Goal: Task Accomplishment & Management: Manage account settings

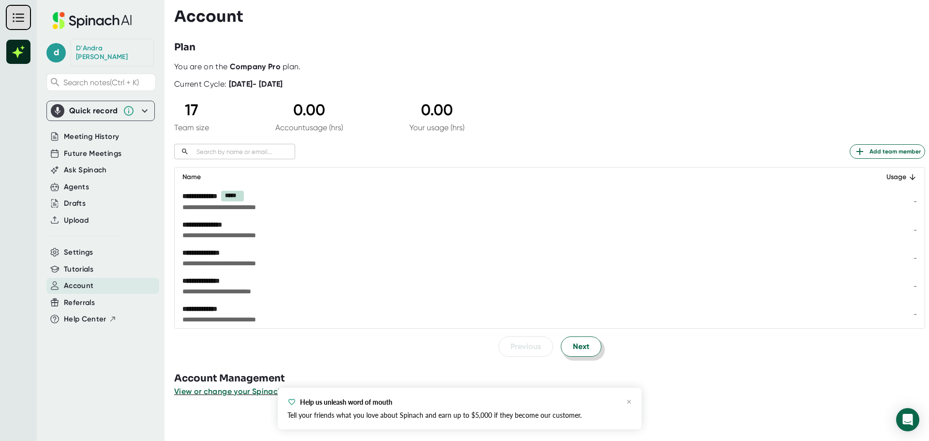
click at [563, 344] on button "Next" at bounding box center [581, 346] width 41 height 20
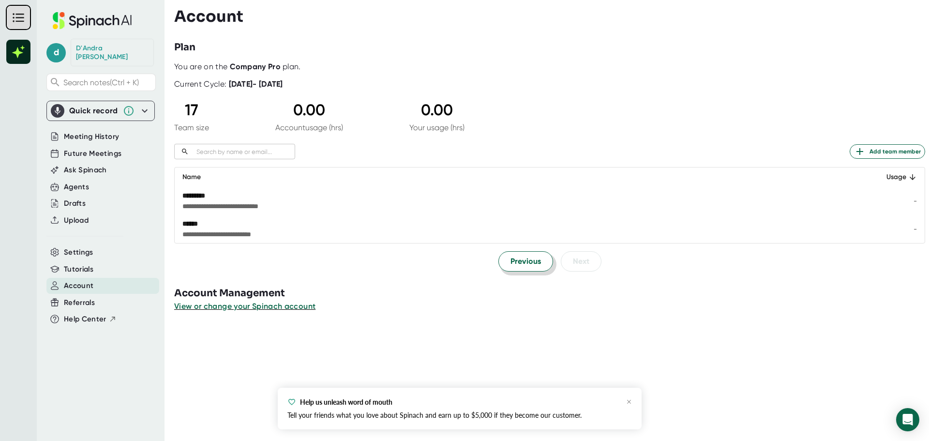
click at [524, 269] on button "Previous" at bounding box center [525, 261] width 55 height 20
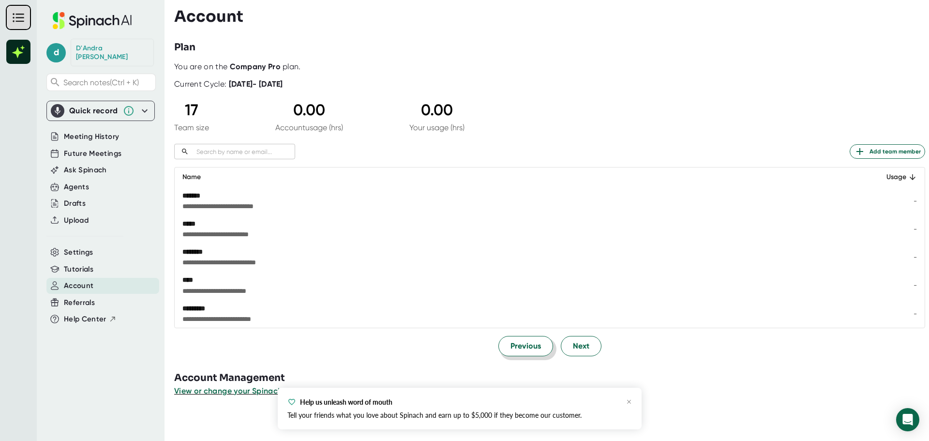
click at [524, 340] on span "Previous" at bounding box center [525, 346] width 30 height 12
click at [522, 344] on span "Previous" at bounding box center [525, 346] width 30 height 12
click at [221, 392] on span "View or change your Spinach account" at bounding box center [245, 390] width 142 height 9
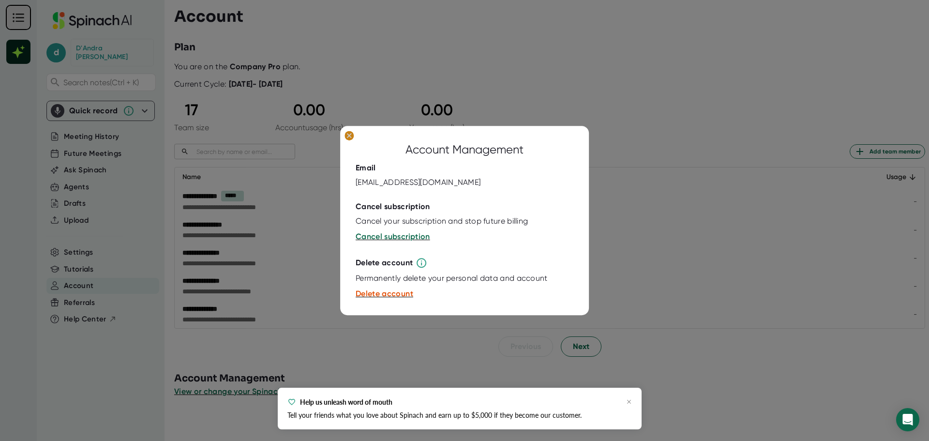
click at [345, 134] on ellipse at bounding box center [348, 136] width 9 height 10
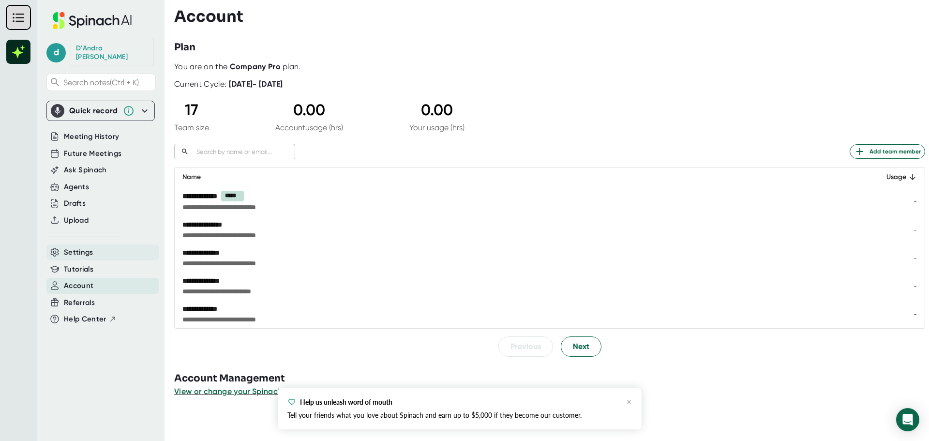
click at [86, 247] on span "Settings" at bounding box center [79, 252] width 30 height 11
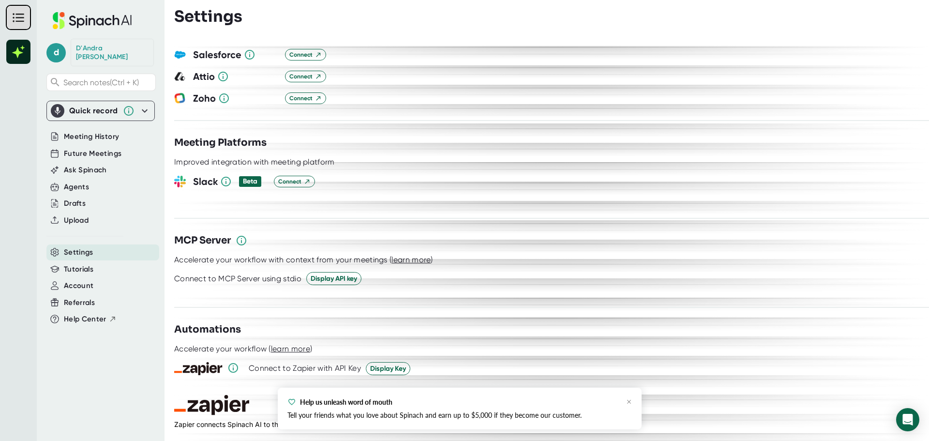
scroll to position [1267, 0]
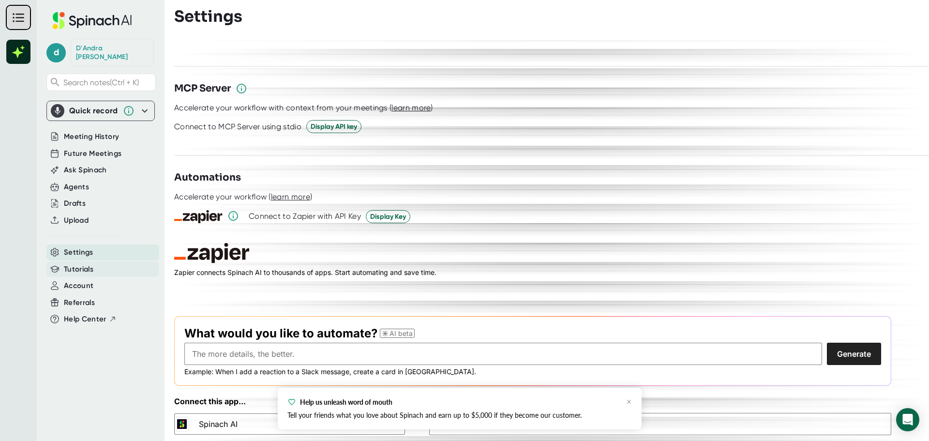
click at [73, 264] on span "Tutorials" at bounding box center [79, 269] width 30 height 11
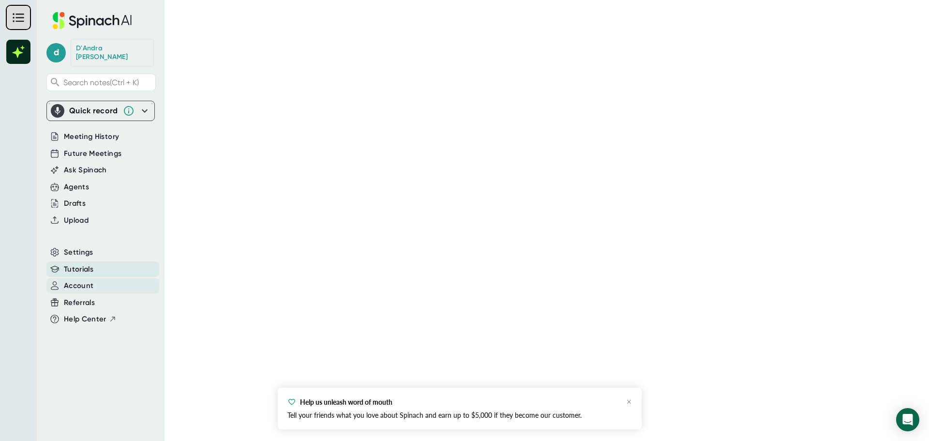
click at [74, 280] on span "Account" at bounding box center [79, 285] width 30 height 11
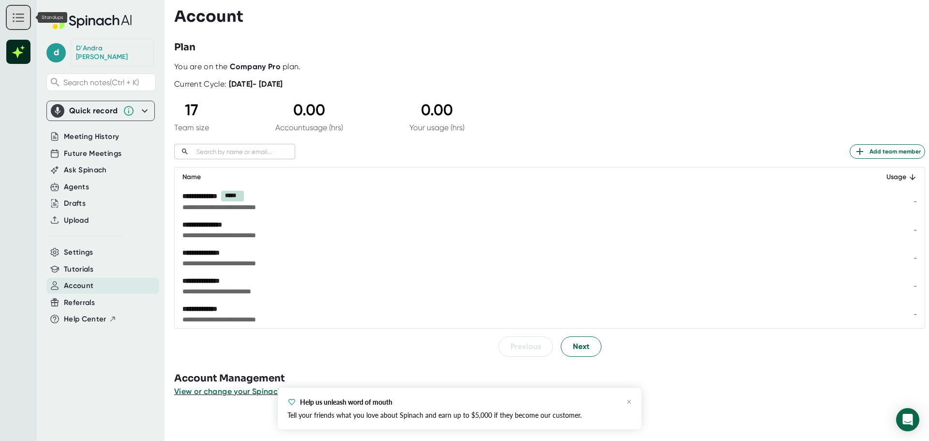
click at [19, 19] on rect at bounding box center [18, 17] width 23 height 23
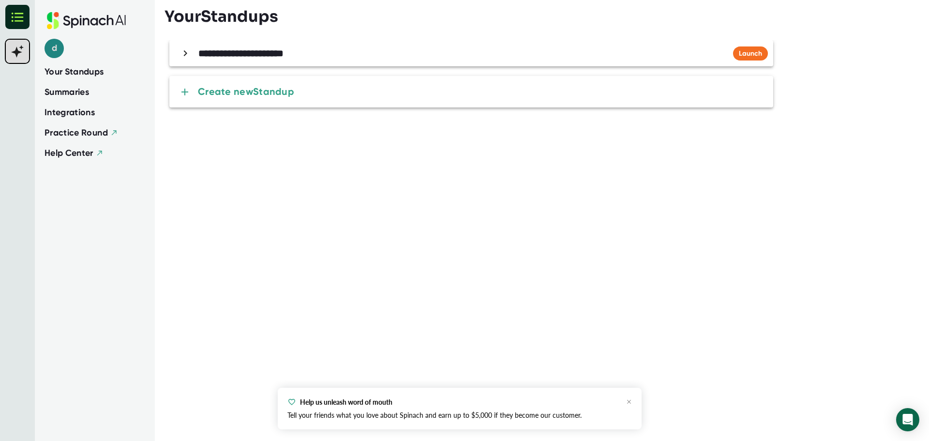
click at [60, 45] on span "d" at bounding box center [53, 48] width 19 height 19
drag, startPoint x: 113, startPoint y: 52, endPoint x: 110, endPoint y: 68, distance: 16.2
click at [112, 54] on div at bounding box center [464, 220] width 929 height 441
click at [110, 69] on div "Your Standups" at bounding box center [94, 71] width 101 height 13
click at [26, 50] on rect at bounding box center [17, 51] width 23 height 23
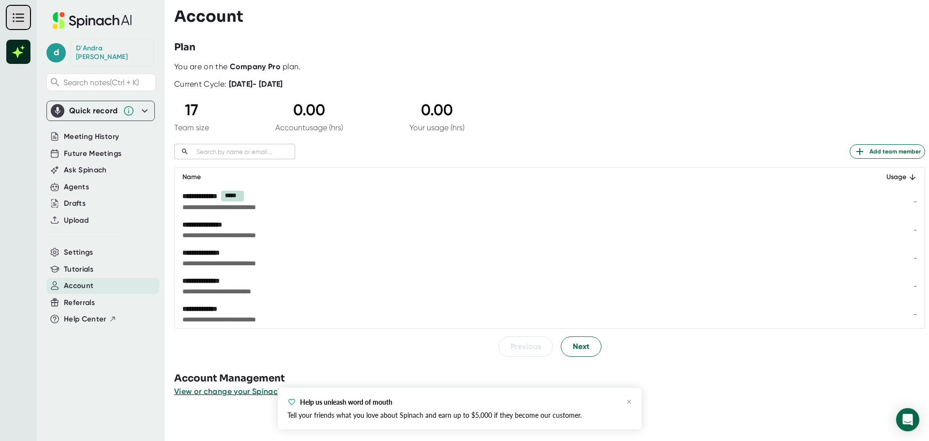
click at [141, 105] on icon at bounding box center [145, 111] width 12 height 12
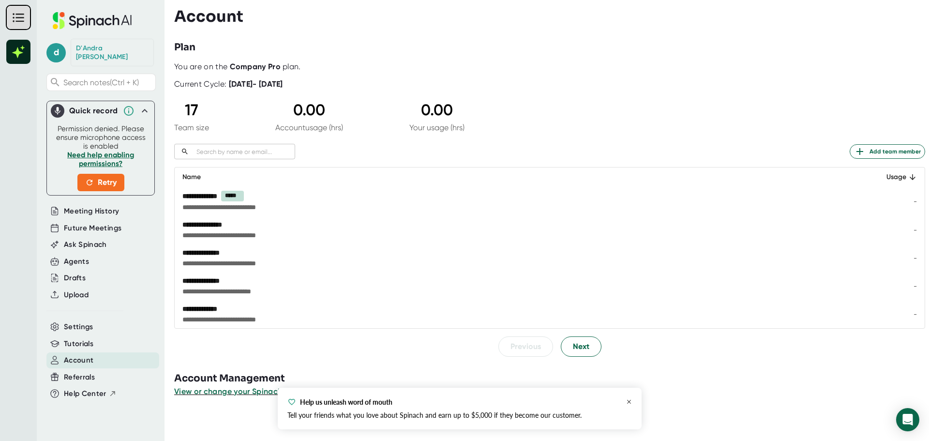
click at [630, 400] on icon "button" at bounding box center [629, 402] width 6 height 6
click at [573, 345] on span "Next" at bounding box center [581, 346] width 16 height 12
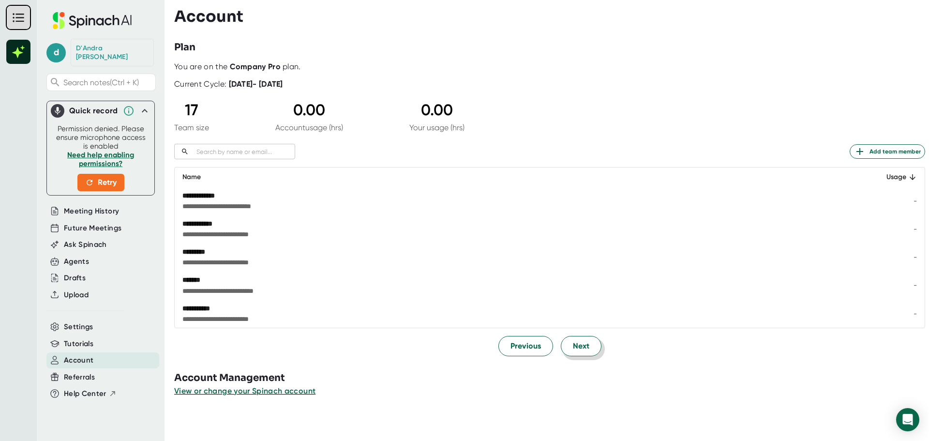
click at [577, 350] on span "Next" at bounding box center [581, 346] width 16 height 12
click at [86, 321] on span "Settings" at bounding box center [79, 326] width 30 height 11
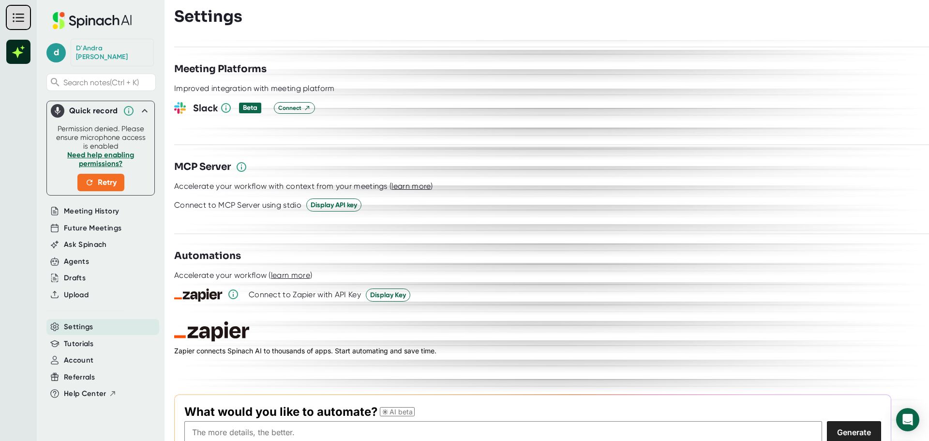
scroll to position [1267, 0]
